Goal: Information Seeking & Learning: Learn about a topic

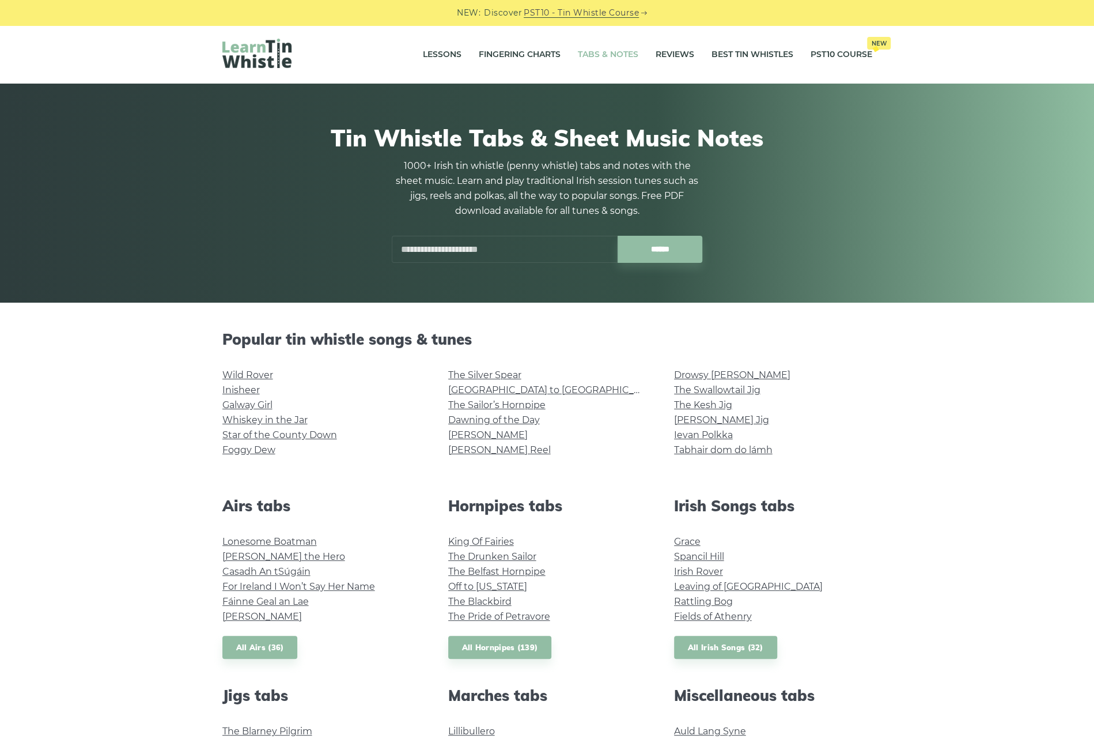
scroll to position [173, 0]
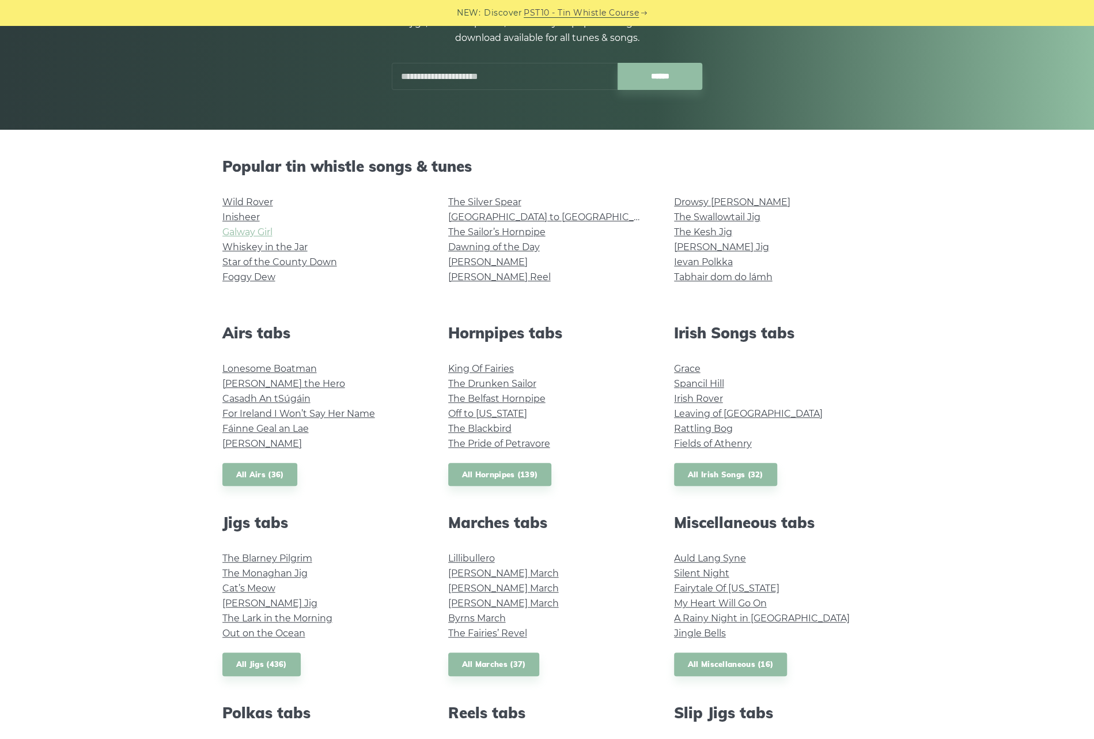
click at [245, 233] on link "Galway Girl" at bounding box center [247, 231] width 50 height 11
click at [625, 245] on link "Morrison’s Jig" at bounding box center [721, 246] width 95 height 11
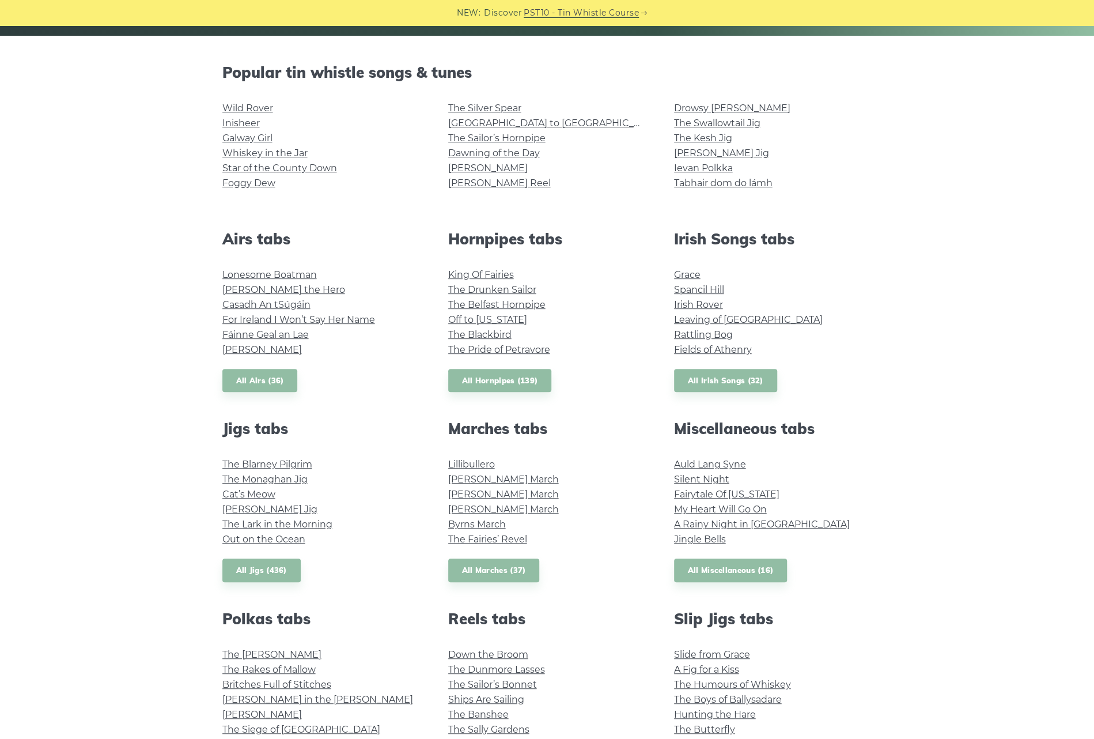
scroll to position [346, 0]
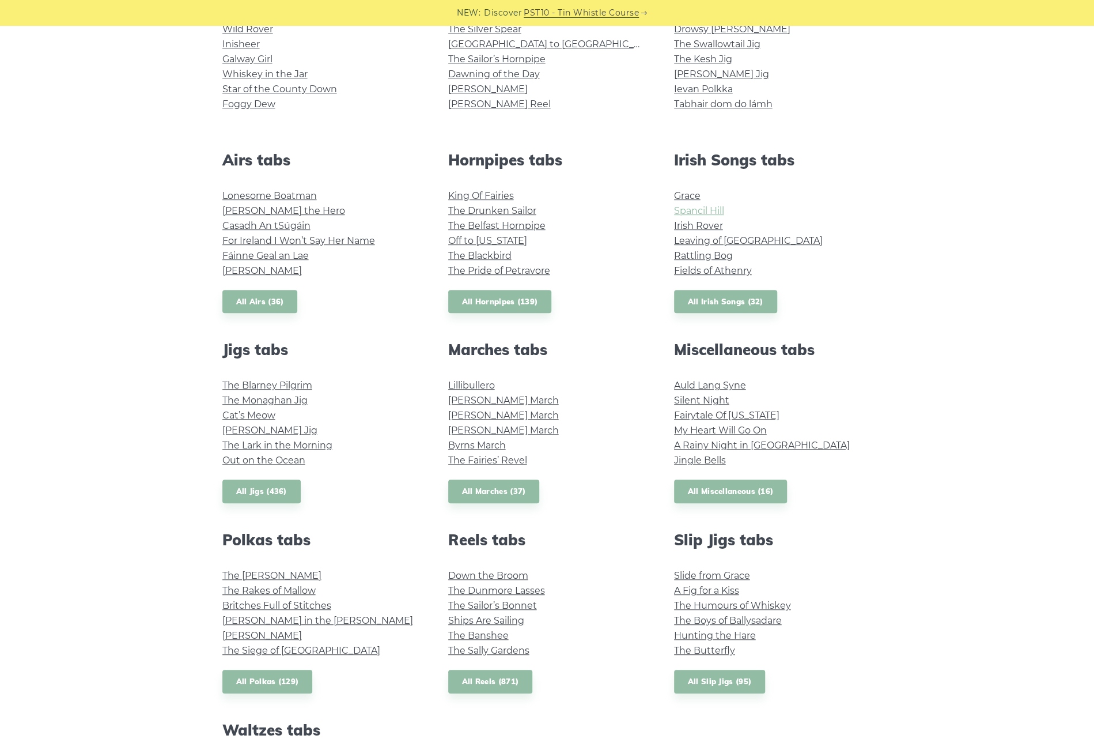
click at [625, 214] on link "Spancil Hill" at bounding box center [699, 210] width 50 height 11
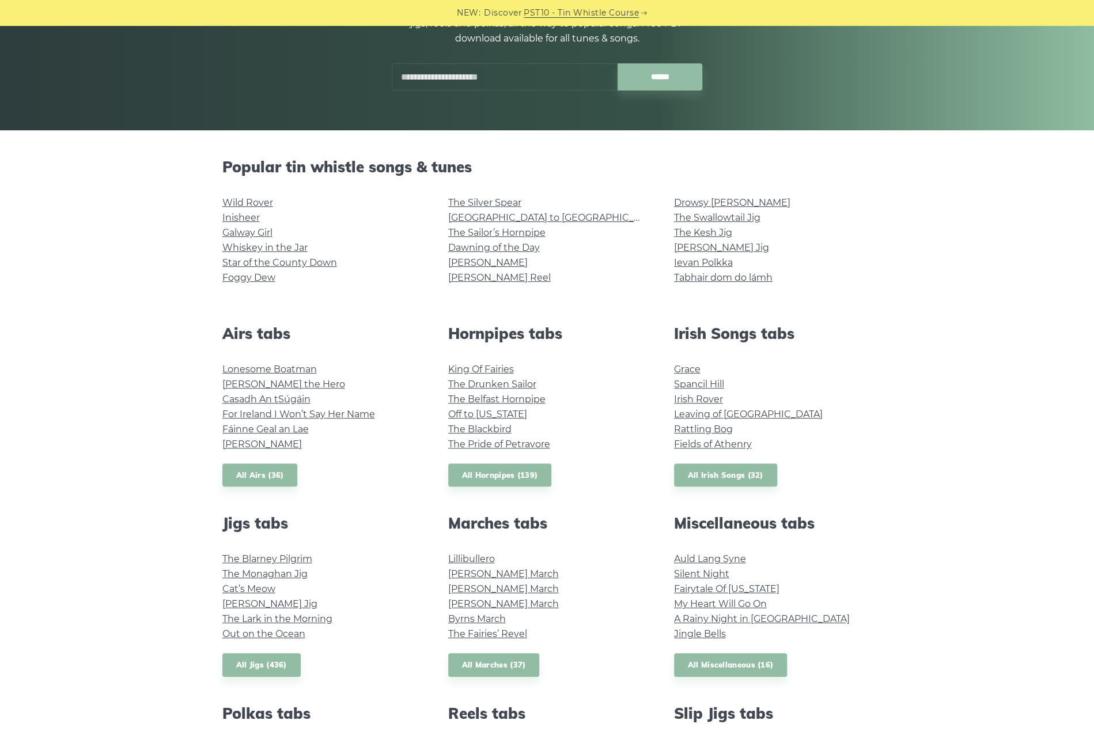
scroll to position [0, 0]
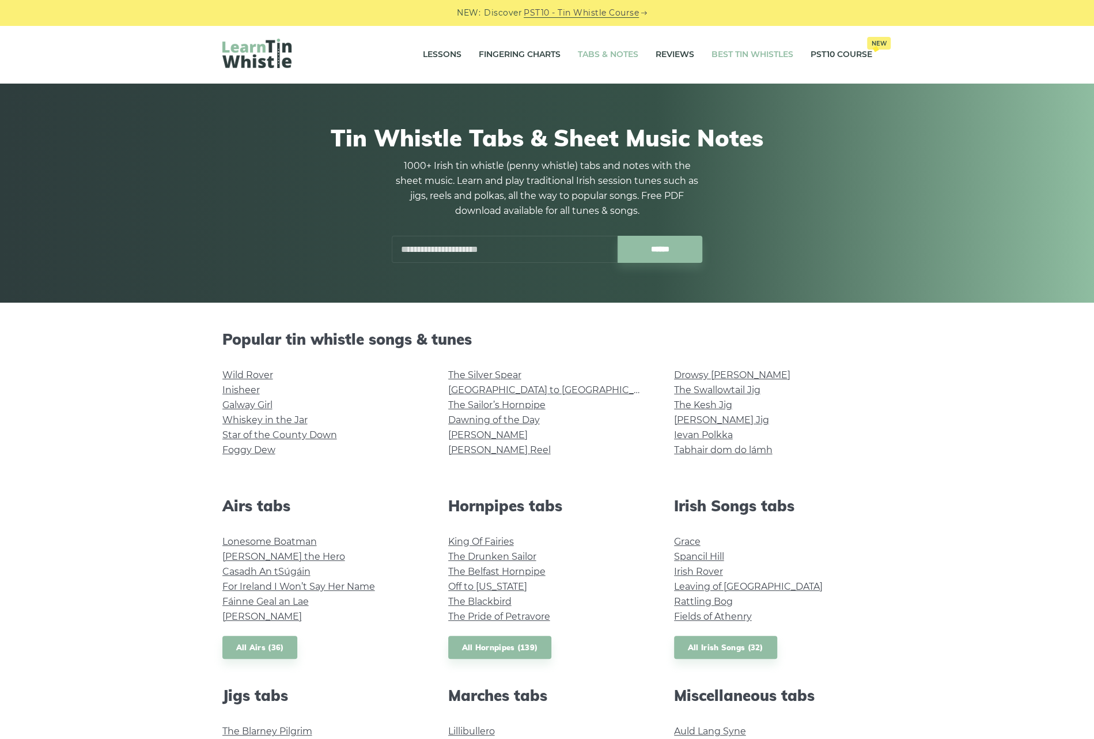
click at [625, 56] on link "Best Tin Whistles" at bounding box center [753, 54] width 82 height 29
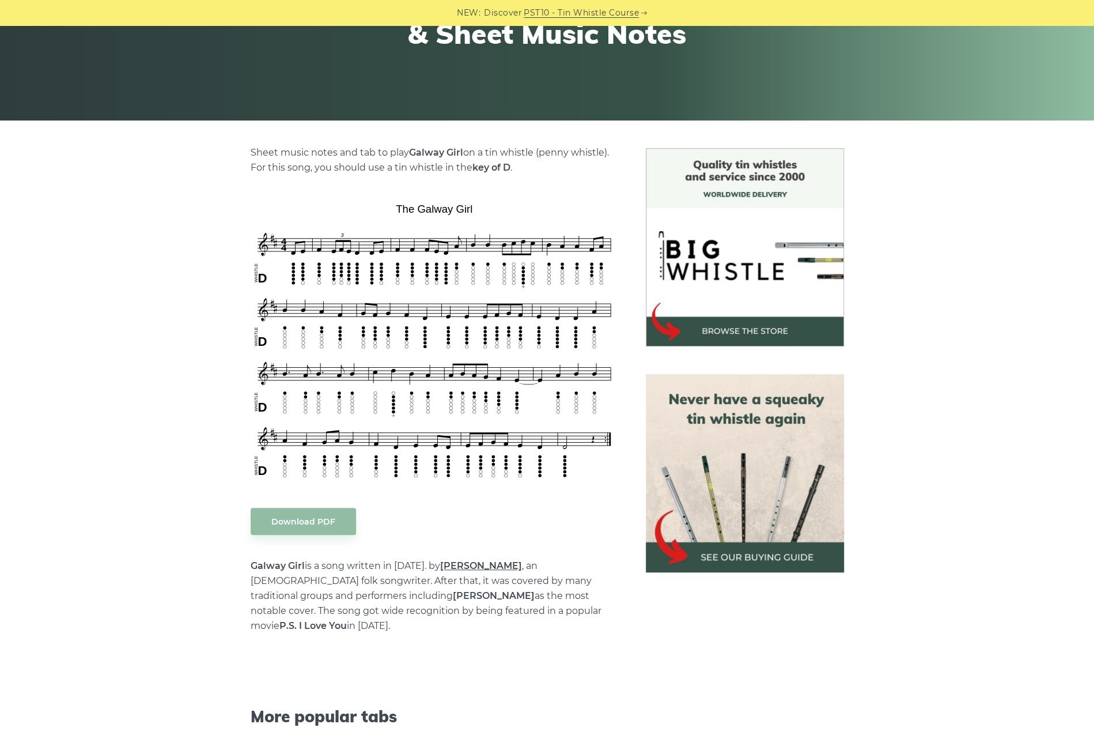
scroll to position [173, 0]
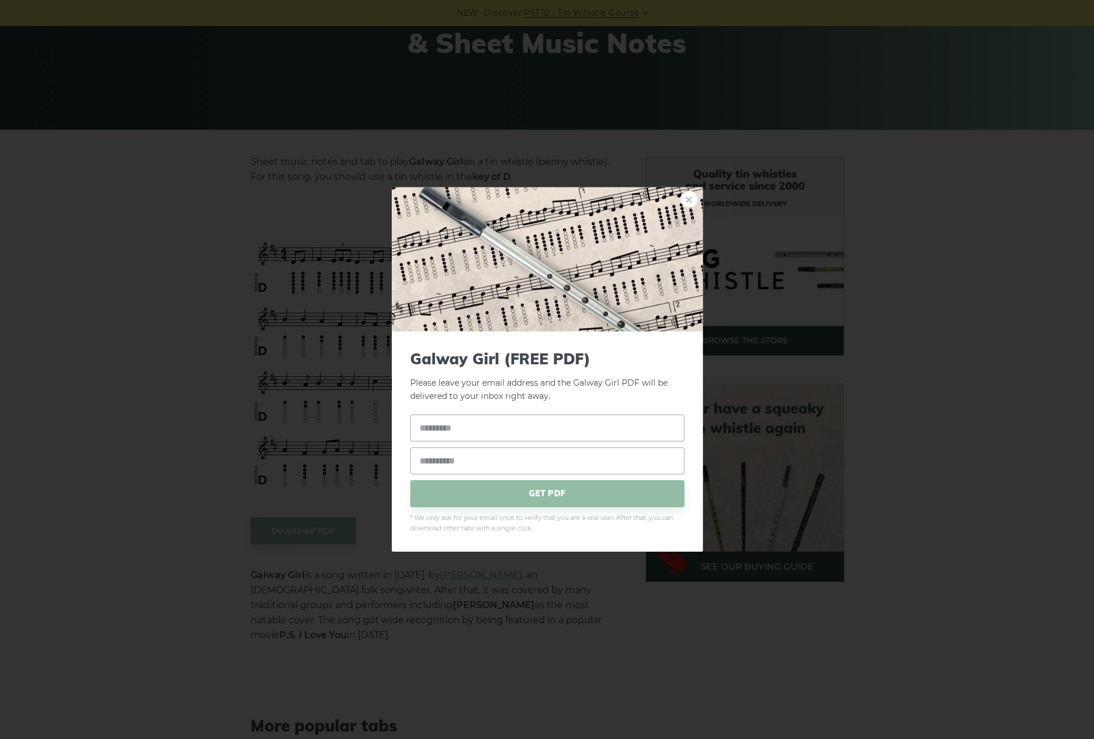
click at [693, 202] on link "×" at bounding box center [688, 199] width 17 height 17
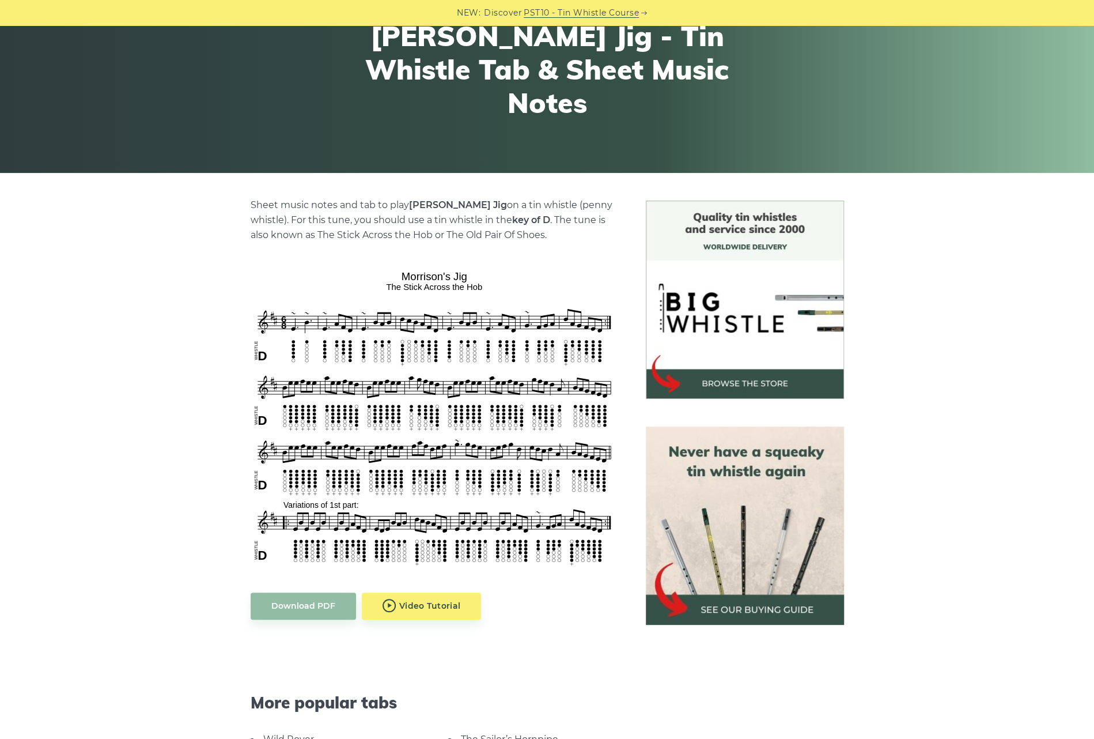
scroll to position [230, 0]
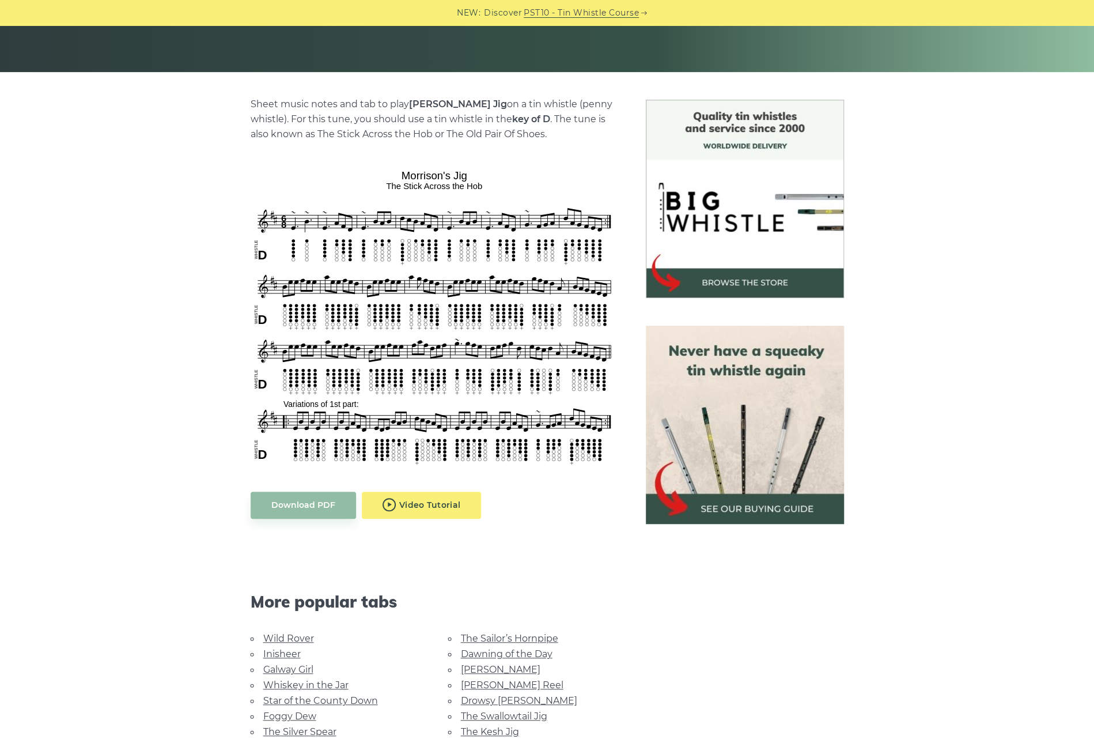
click at [422, 498] on body "NEW: Discover PST10 - Tin Whistle Course Lessons Fingering Charts Tabs & Notes …" at bounding box center [547, 671] width 1094 height 1802
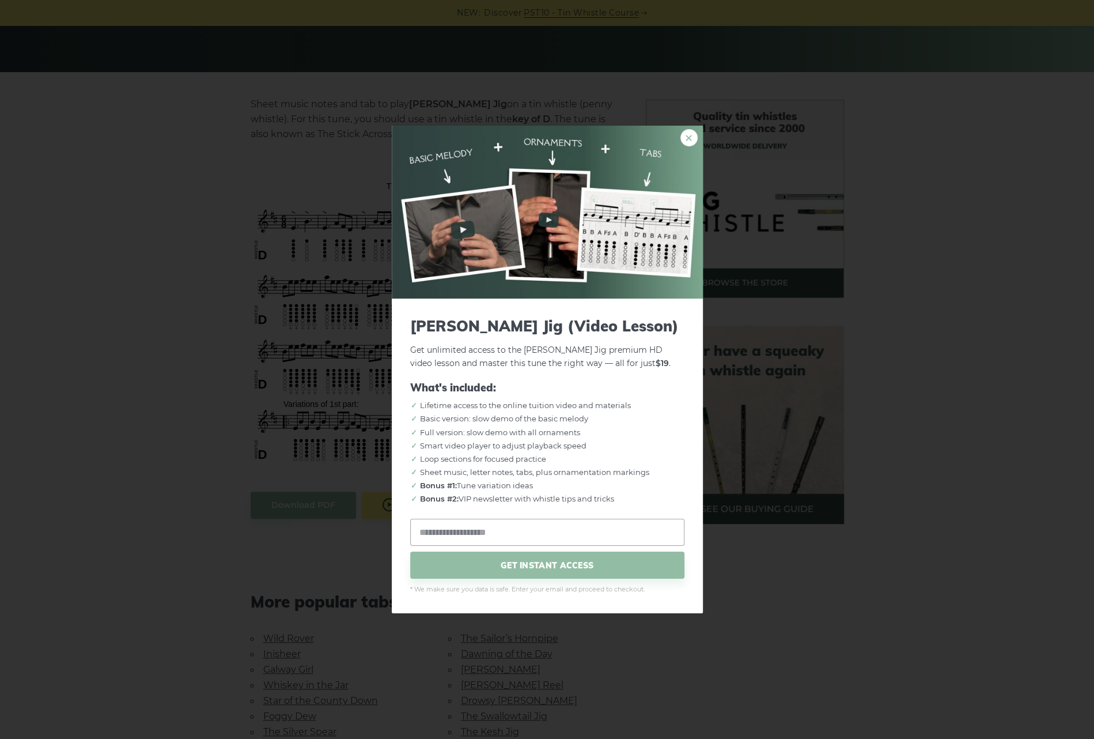
click at [689, 134] on link "×" at bounding box center [688, 137] width 17 height 17
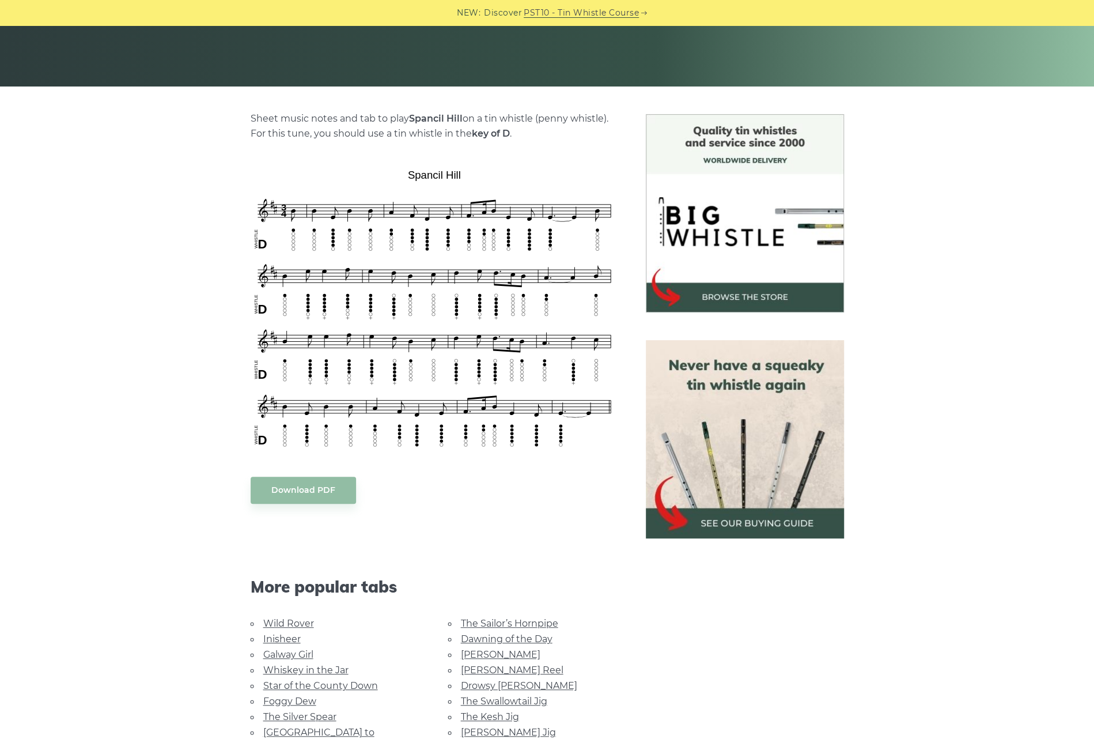
scroll to position [115, 0]
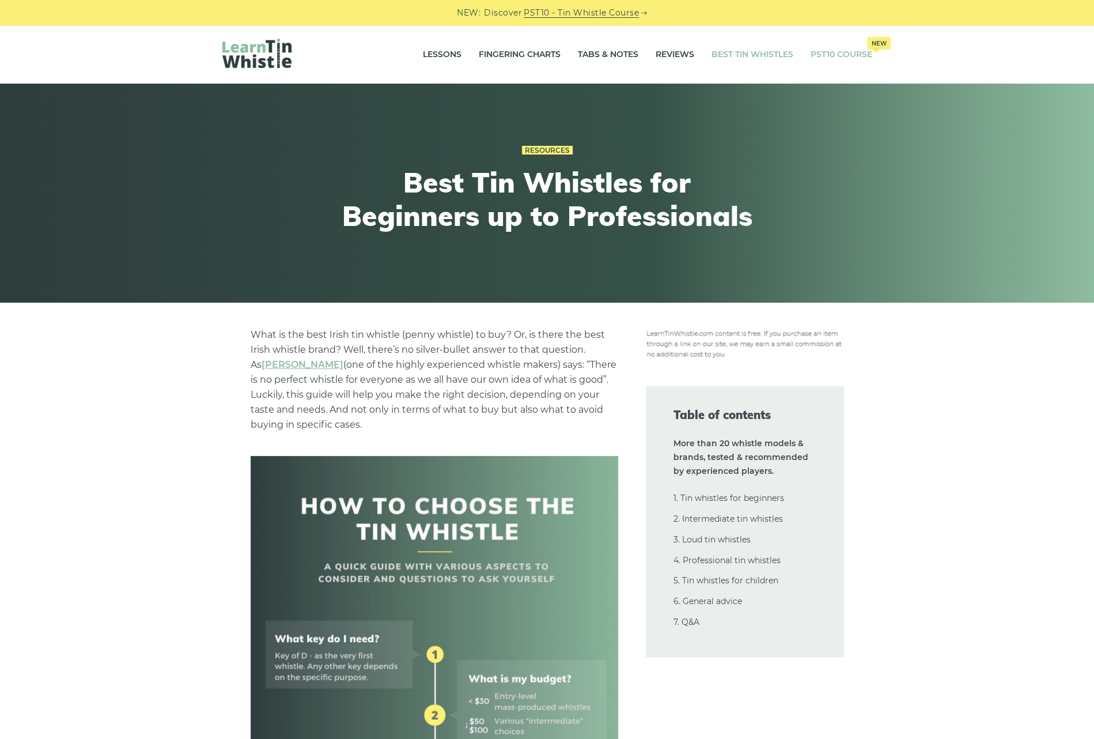
click at [831, 48] on link "PST10 Course New" at bounding box center [842, 54] width 62 height 29
click at [600, 56] on link "Tabs & Notes" at bounding box center [608, 54] width 60 height 29
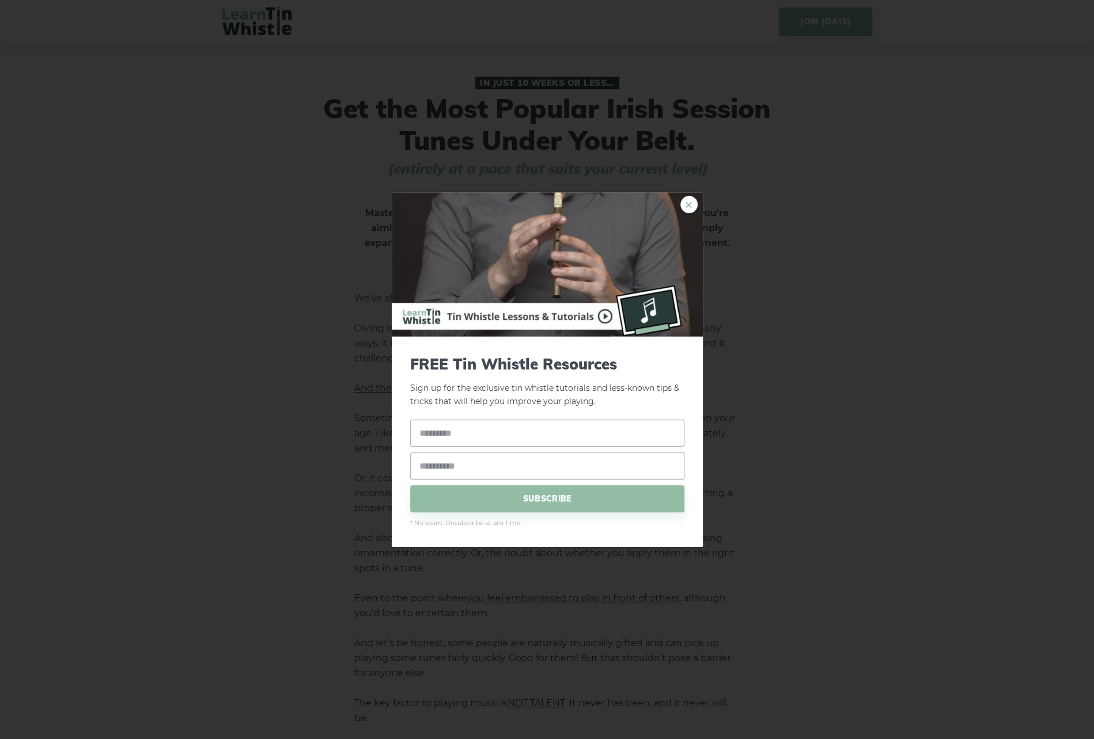
click at [689, 207] on link "×" at bounding box center [688, 204] width 17 height 17
